Goal: Browse casually

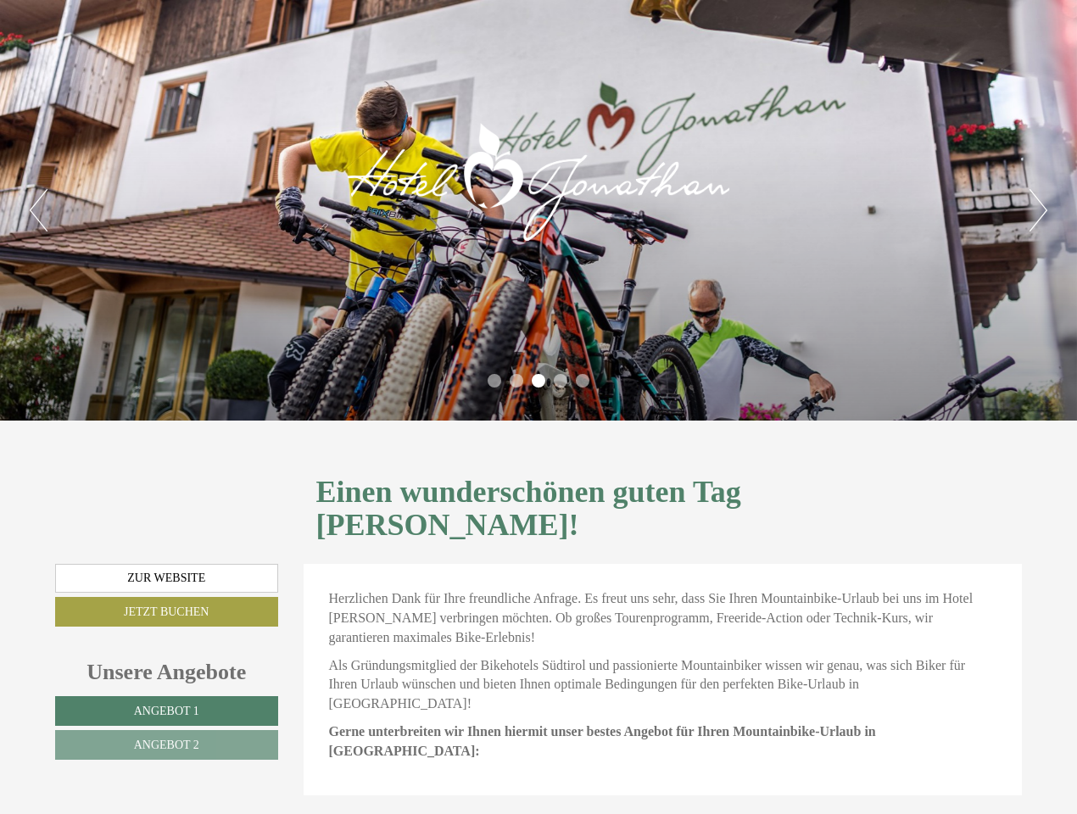
click at [538, 407] on div "Previous Next 1 2 3 4 5" at bounding box center [538, 210] width 1077 height 420
click at [38, 210] on button "Previous" at bounding box center [39, 210] width 18 height 42
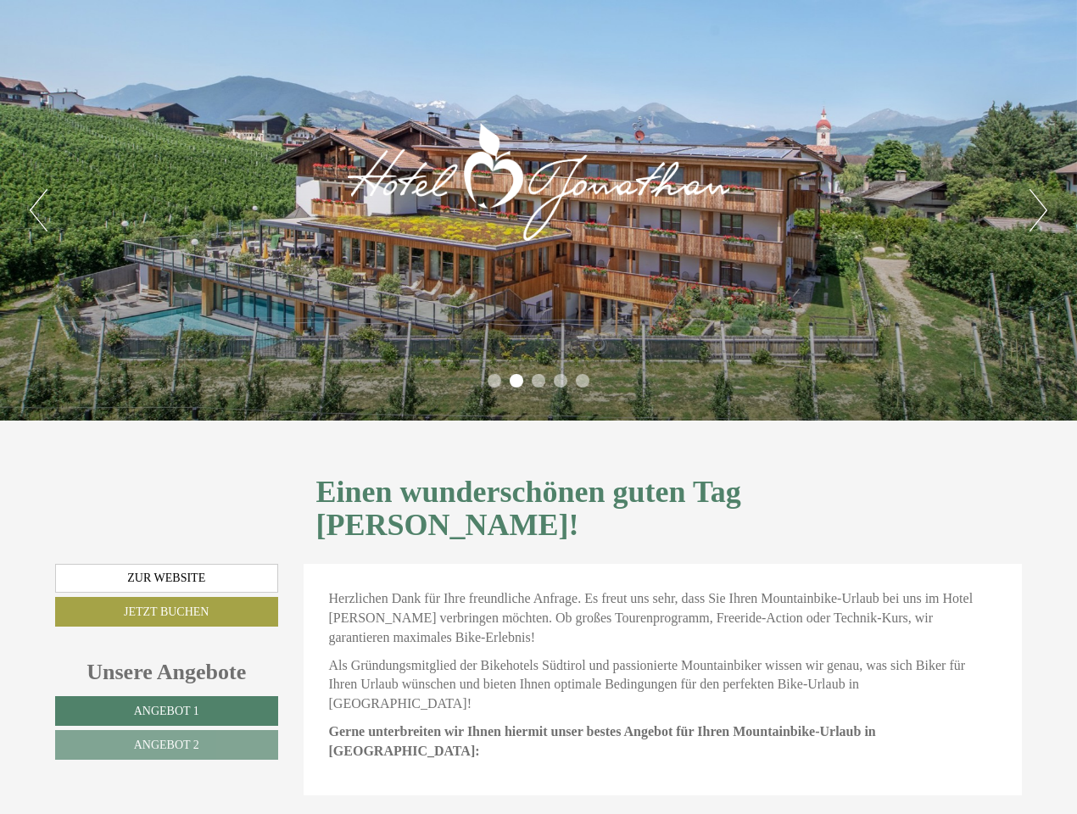
click at [1038, 210] on button "Next" at bounding box center [1038, 210] width 18 height 42
click at [494, 381] on li "1" at bounding box center [494, 381] width 14 height 14
click at [516, 381] on li "2" at bounding box center [516, 381] width 14 height 14
click at [538, 381] on li "3" at bounding box center [539, 381] width 14 height 14
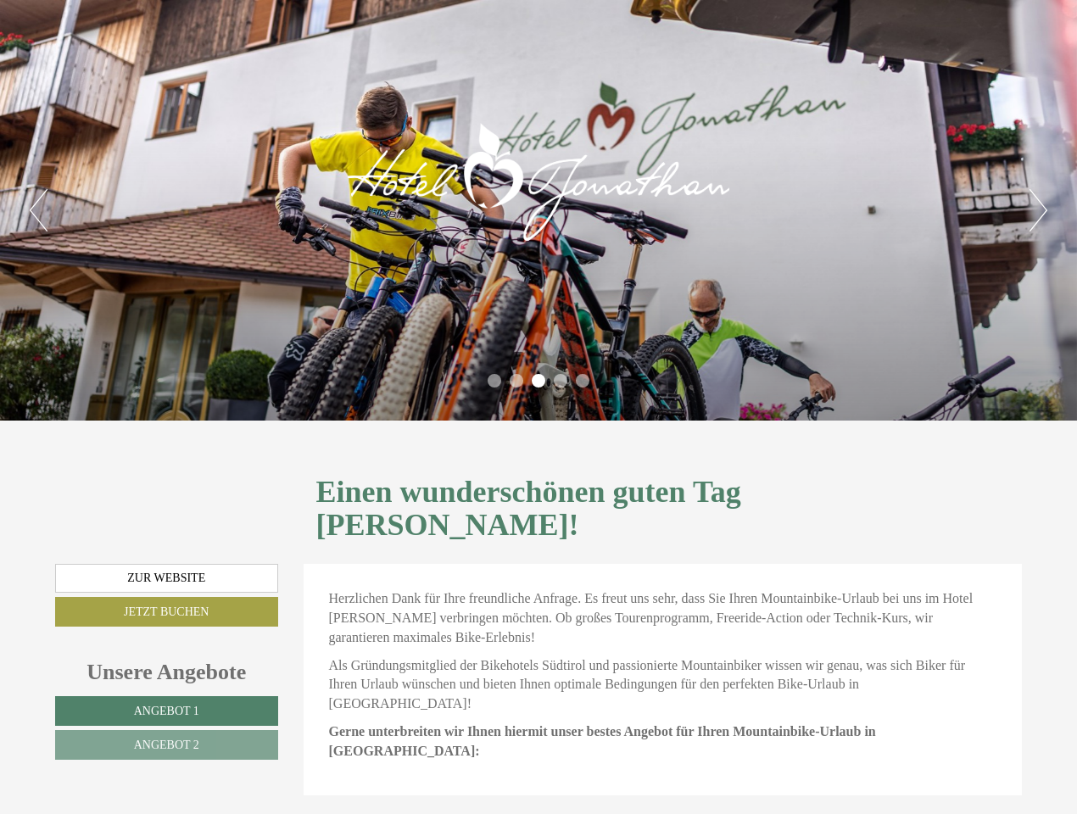
click at [560, 381] on li "4" at bounding box center [561, 381] width 14 height 14
click at [582, 381] on li "5" at bounding box center [583, 381] width 14 height 14
click at [166, 704] on span "Angebot 1" at bounding box center [166, 710] width 65 height 13
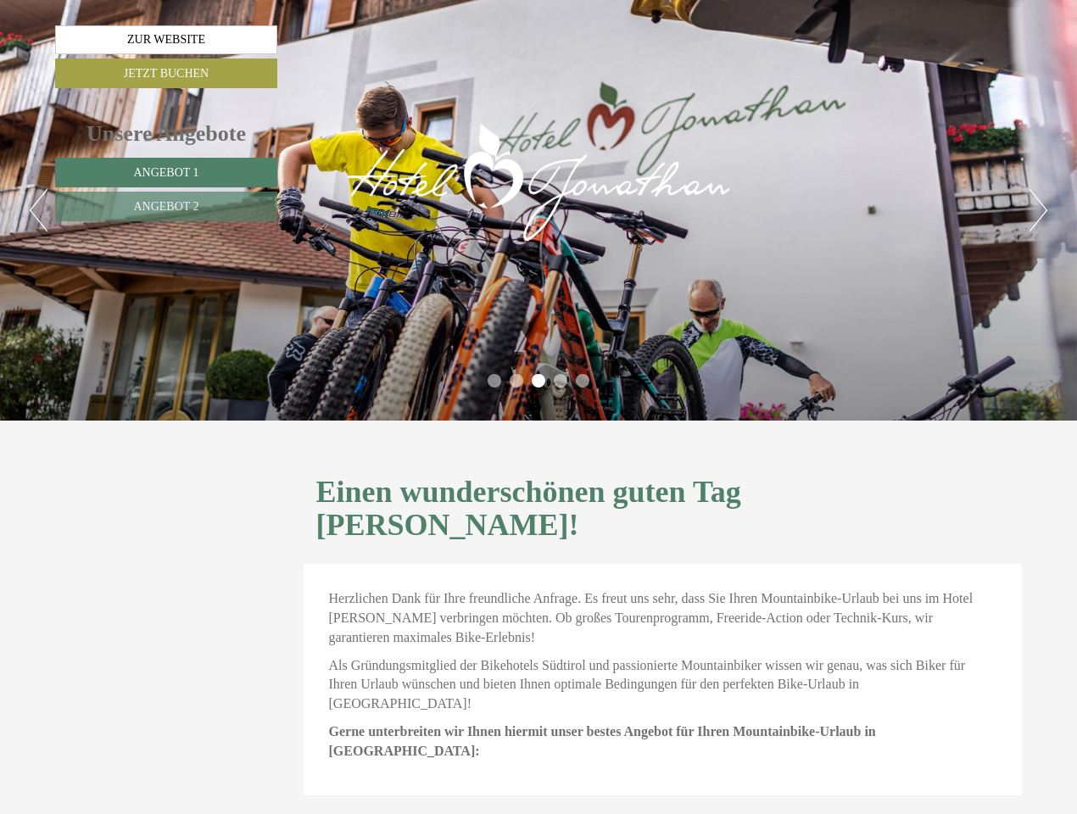
scroll to position [749, 0]
